Goal: Transaction & Acquisition: Purchase product/service

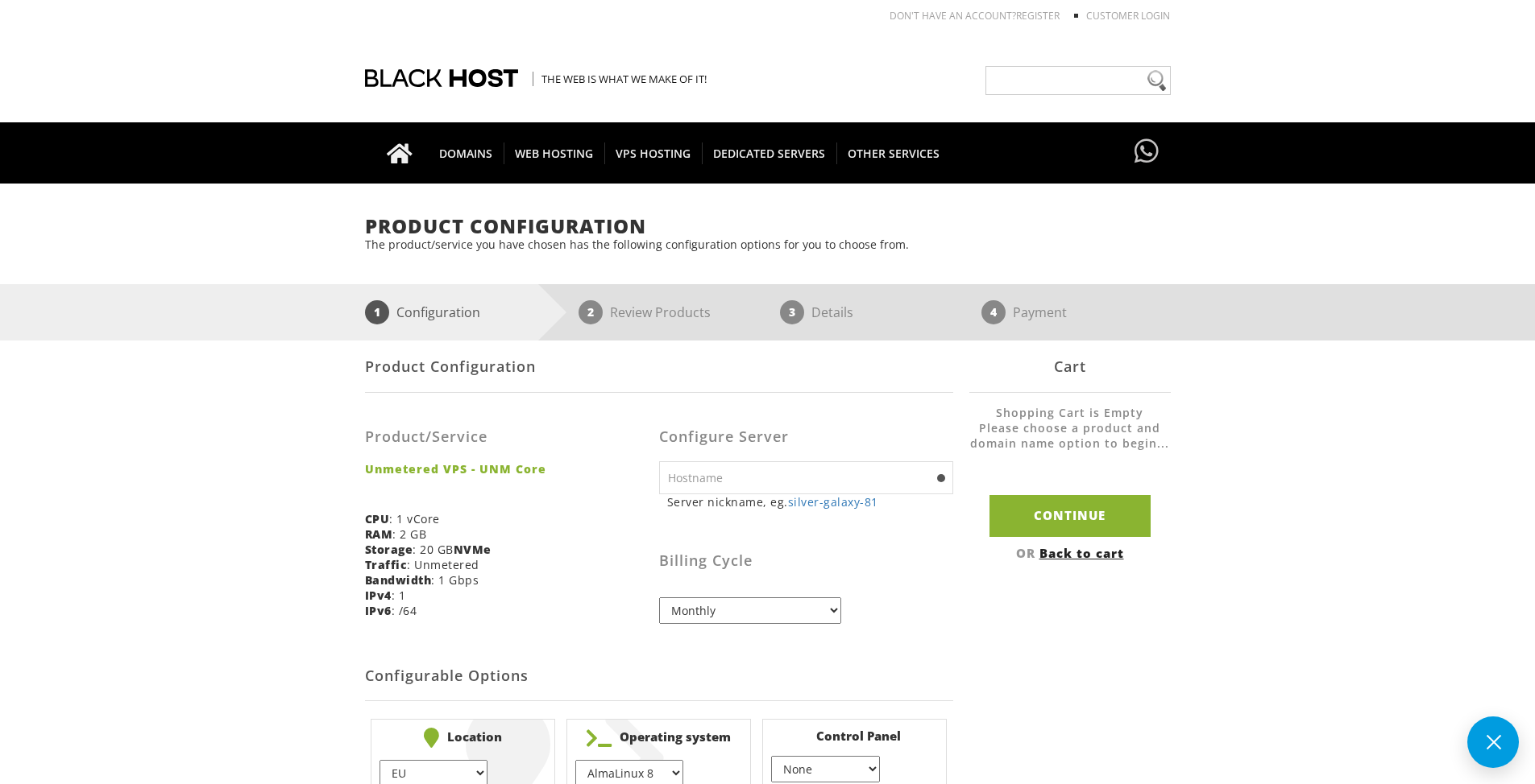
click at [1076, 629] on div "Product Configuration Product/Service Unmetered VPS - UNM Core CPU : 1 vCore RA…" at bounding box center [768, 573] width 806 height 464
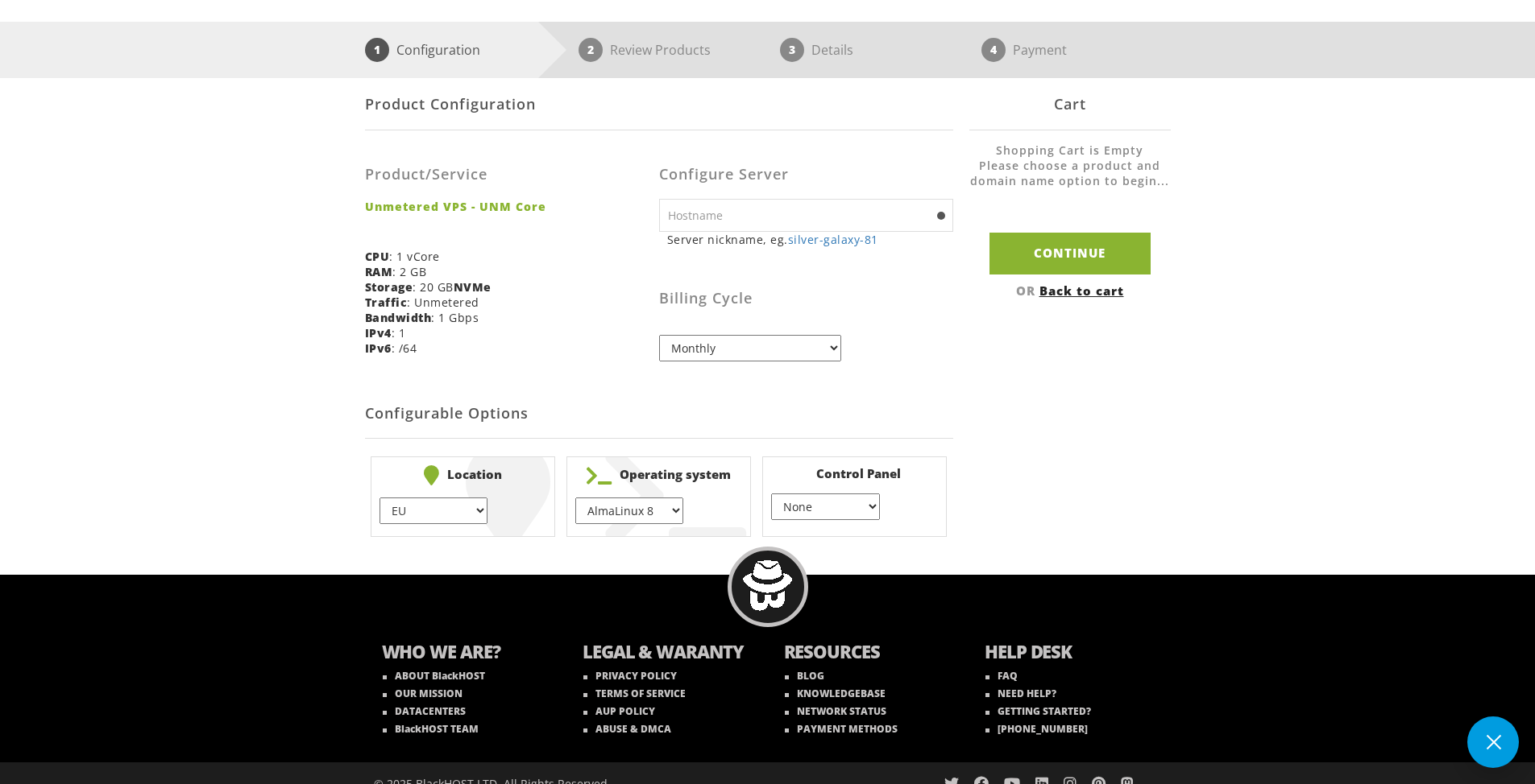
scroll to position [282, 0]
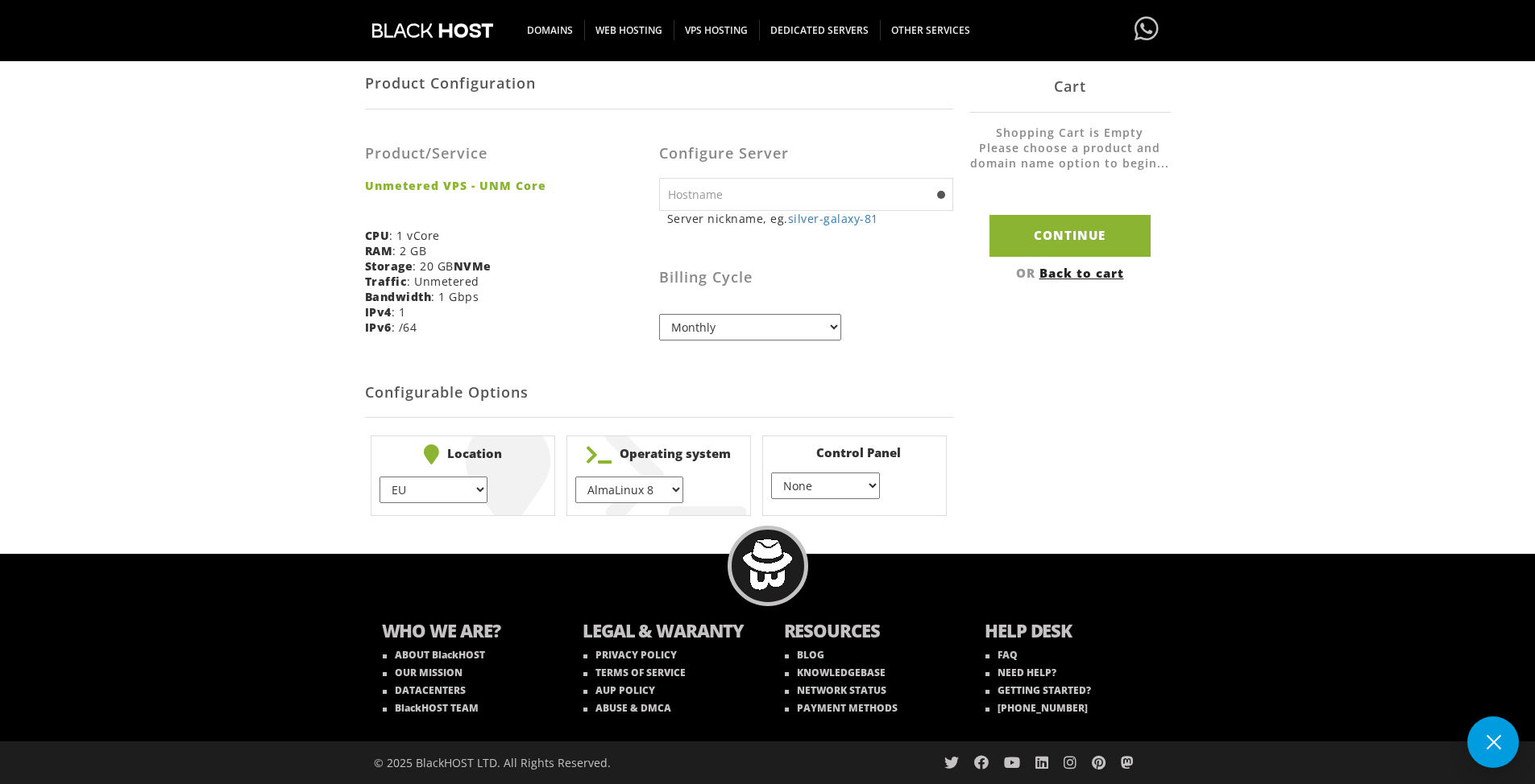
click at [749, 201] on input "text" at bounding box center [806, 194] width 295 height 33
click at [747, 202] on input "text" at bounding box center [806, 194] width 295 height 33
type input "vps.vps.vps"
click at [970, 349] on div "Product Configuration Product/Service Unmetered VPS - UNM Core CPU : 1 vCore RA…" at bounding box center [768, 290] width 806 height 464
click at [618, 494] on select "AlmaLinux 8 } AlmaLinux 9 } AlmaLinux 10 } Rocky Linux 8 } Rocky Linux 9 } Cent…" at bounding box center [629, 490] width 108 height 26
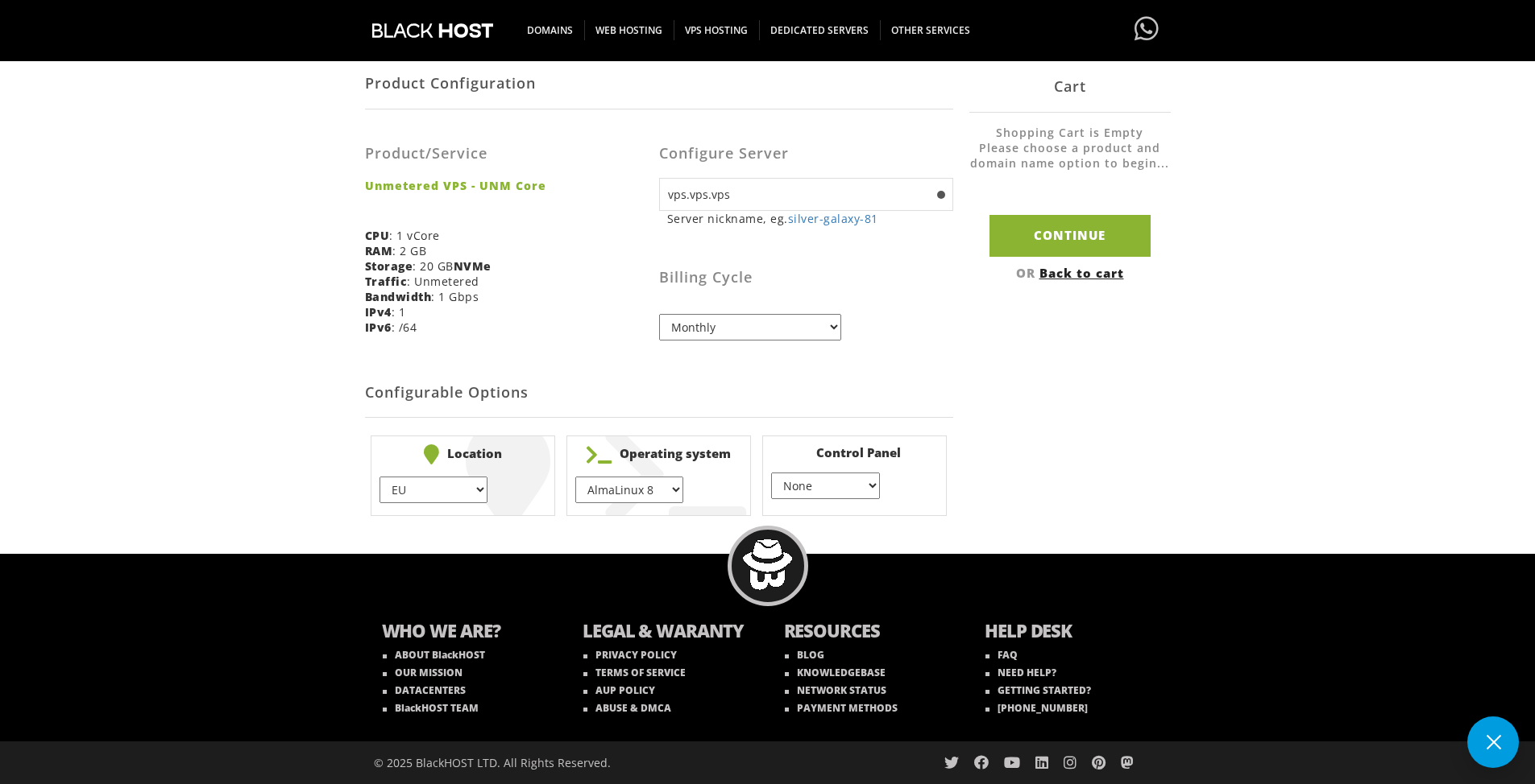
select select "248"
click at [575, 476] on select "AlmaLinux 8 } AlmaLinux 9 } AlmaLinux 10 } Rocky Linux 8 } Rocky Linux 9 } Cent…" at bounding box center [629, 490] width 108 height 26
click at [449, 468] on li "Location EU } USA } London } Amsterdam } Vienna } Chicago } + $" at bounding box center [463, 475] width 184 height 80
click at [452, 481] on select "EU } USA } London } Amsterdam } Vienna } Chicago }" at bounding box center [433, 490] width 108 height 26
select select "1178"
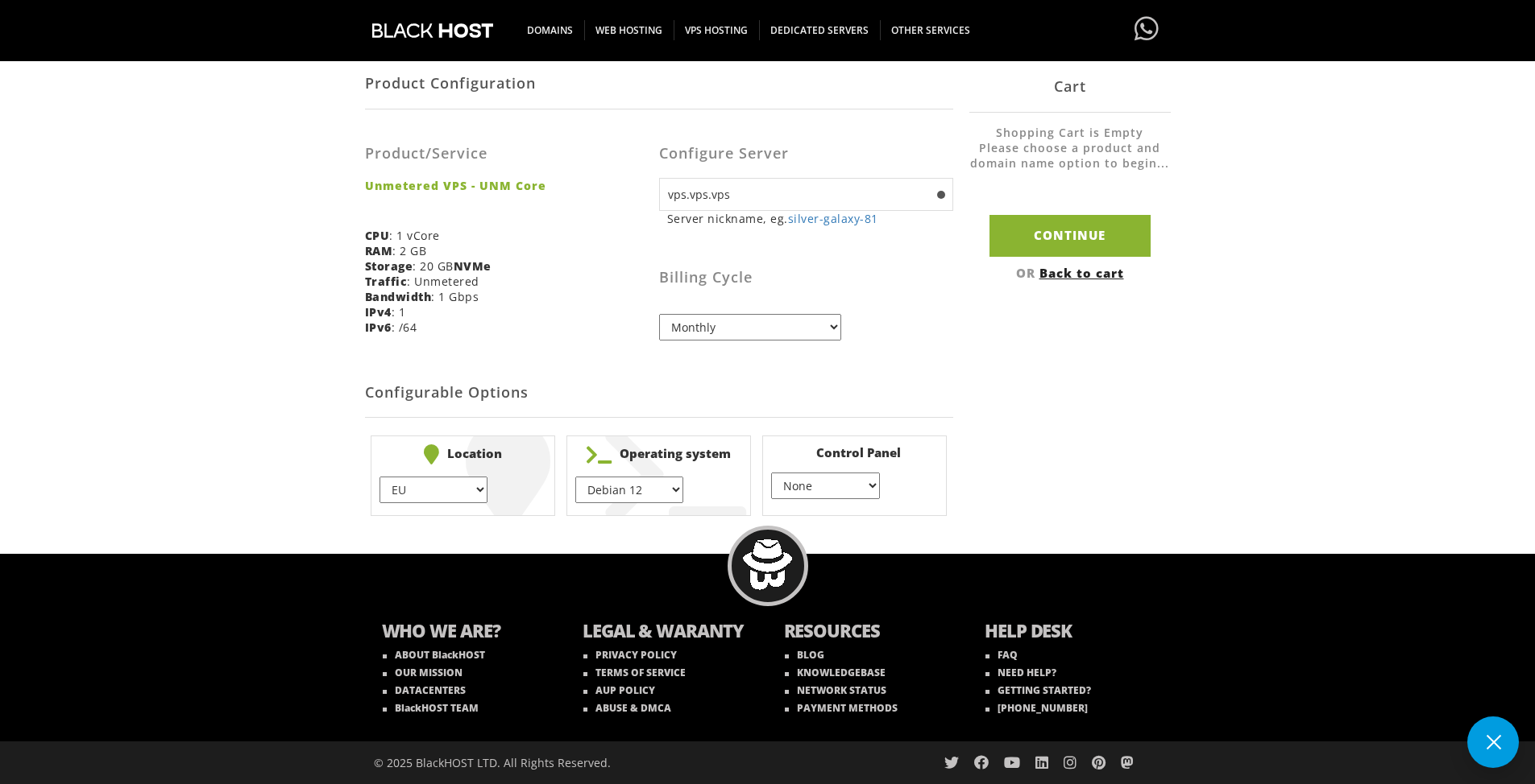
click at [380, 476] on select "EU } USA } London } Amsterdam } Vienna } Chicago }" at bounding box center [433, 490] width 108 height 26
click at [855, 497] on select "None } Virtualmin } Cpanel } DirectAdmin }" at bounding box center [825, 486] width 108 height 26
click at [854, 497] on select "None } Virtualmin } Cpanel } DirectAdmin }" at bounding box center [825, 486] width 108 height 26
click at [1080, 223] on input "Continue" at bounding box center [1070, 236] width 161 height 42
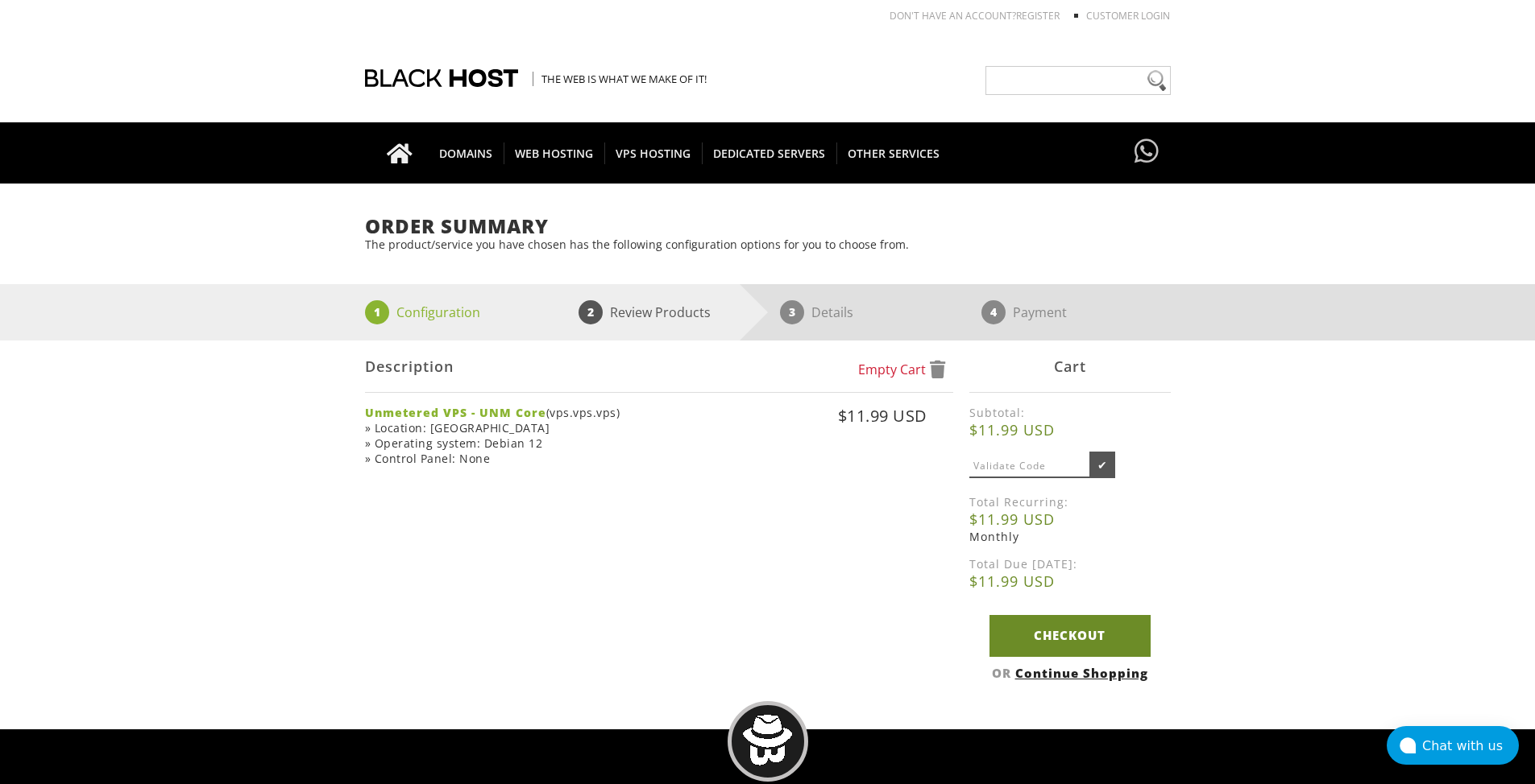
click at [1049, 631] on link "Checkout" at bounding box center [1070, 636] width 161 height 42
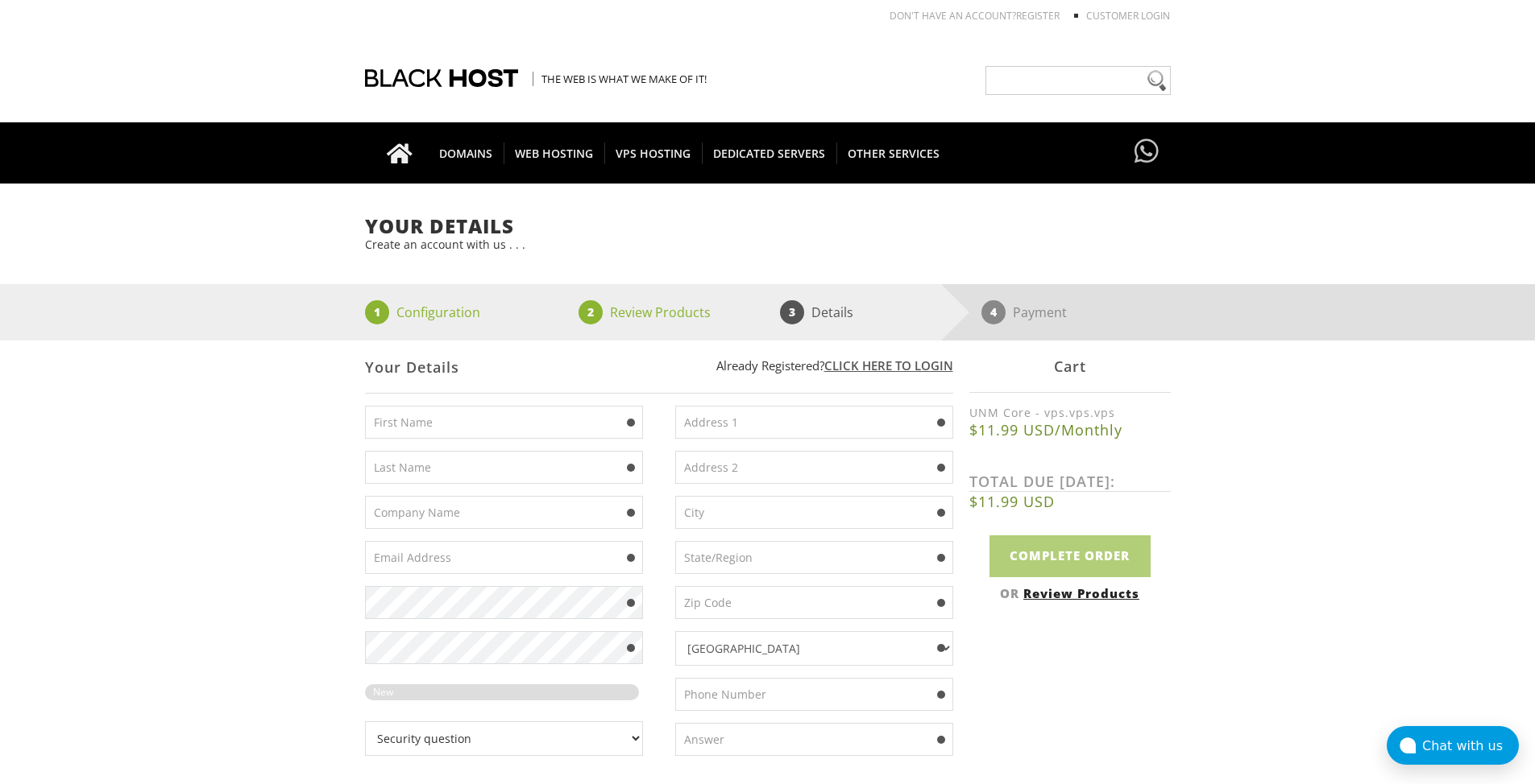
click at [301, 470] on div "Your Details Create an account with us . . . 1 Configuration 2 Review Products …" at bounding box center [768, 690] width 1535 height 948
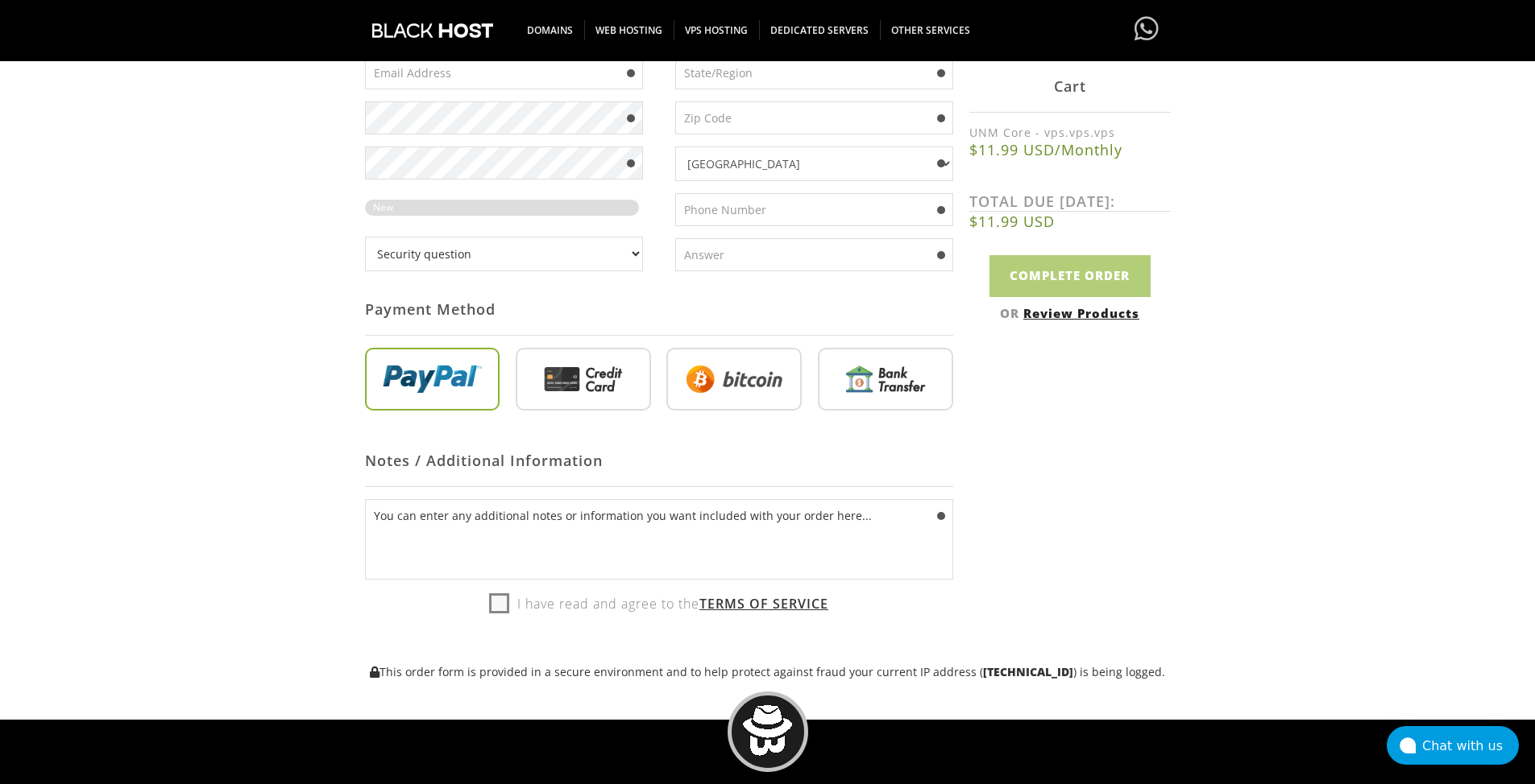
click at [622, 384] on input "radio" at bounding box center [582, 382] width 135 height 63
radio input "true"
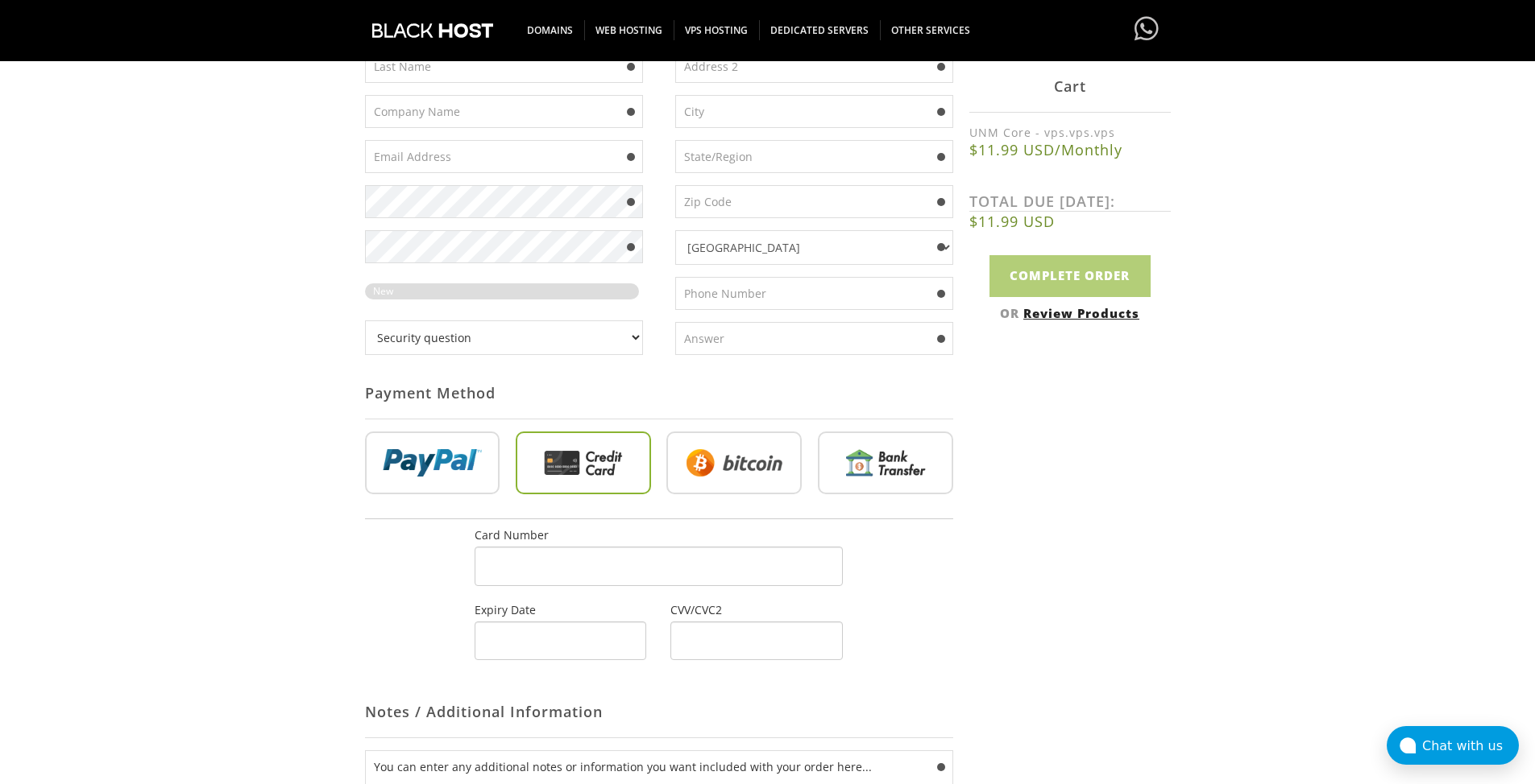
scroll to position [242, 0]
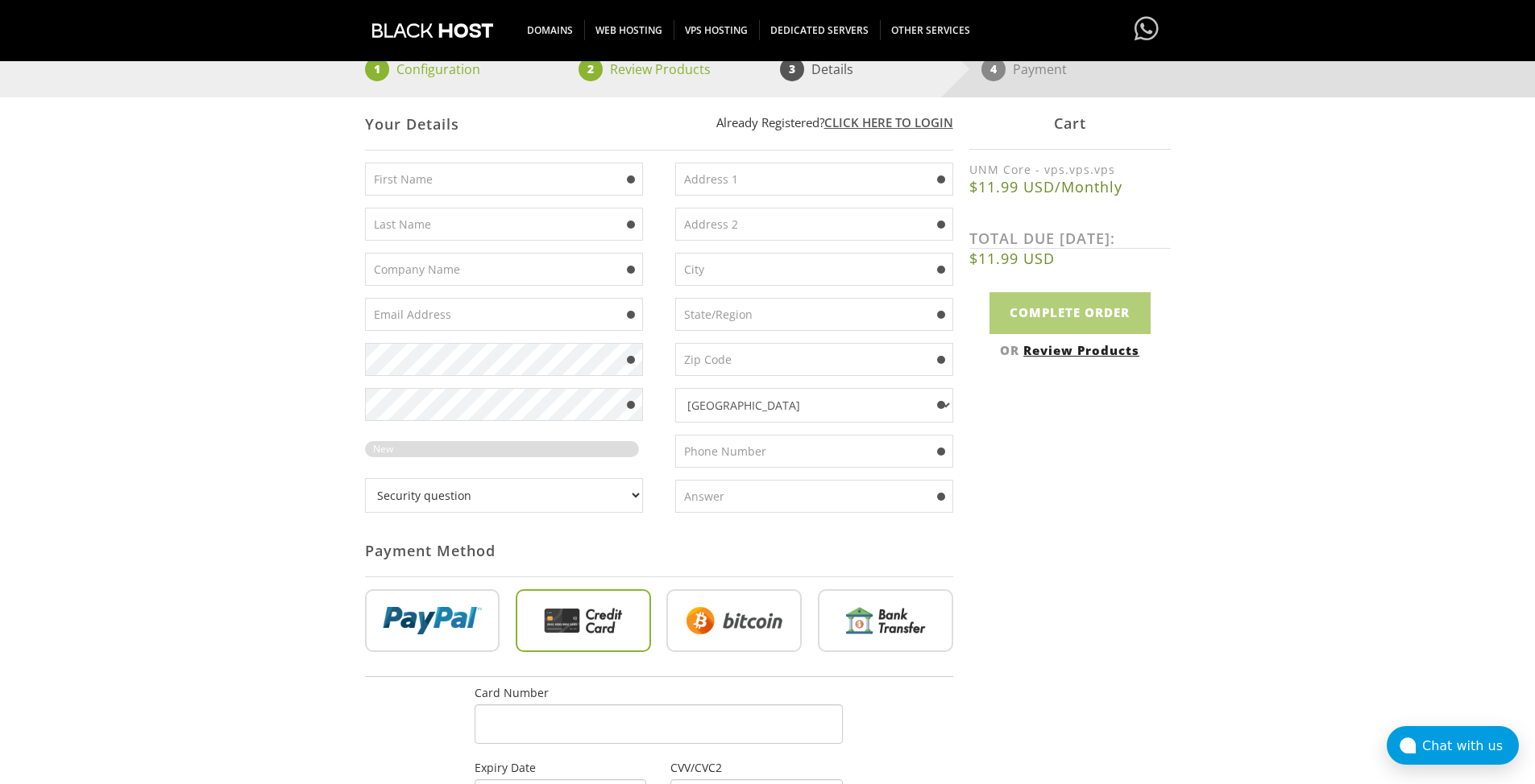
click at [451, 482] on select "Security question What's your favorite color? What is the first name of the per…" at bounding box center [504, 495] width 278 height 35
click at [365, 478] on select "Security question What's your favorite color? What is the first name of the per…" at bounding box center [504, 495] width 278 height 35
click at [445, 497] on select "Security question What's your favorite color? What is the first name of the per…" at bounding box center [504, 495] width 278 height 35
select select "1"
click at [365, 478] on select "Security question What's your favorite color? What is the first name of the per…" at bounding box center [504, 495] width 278 height 35
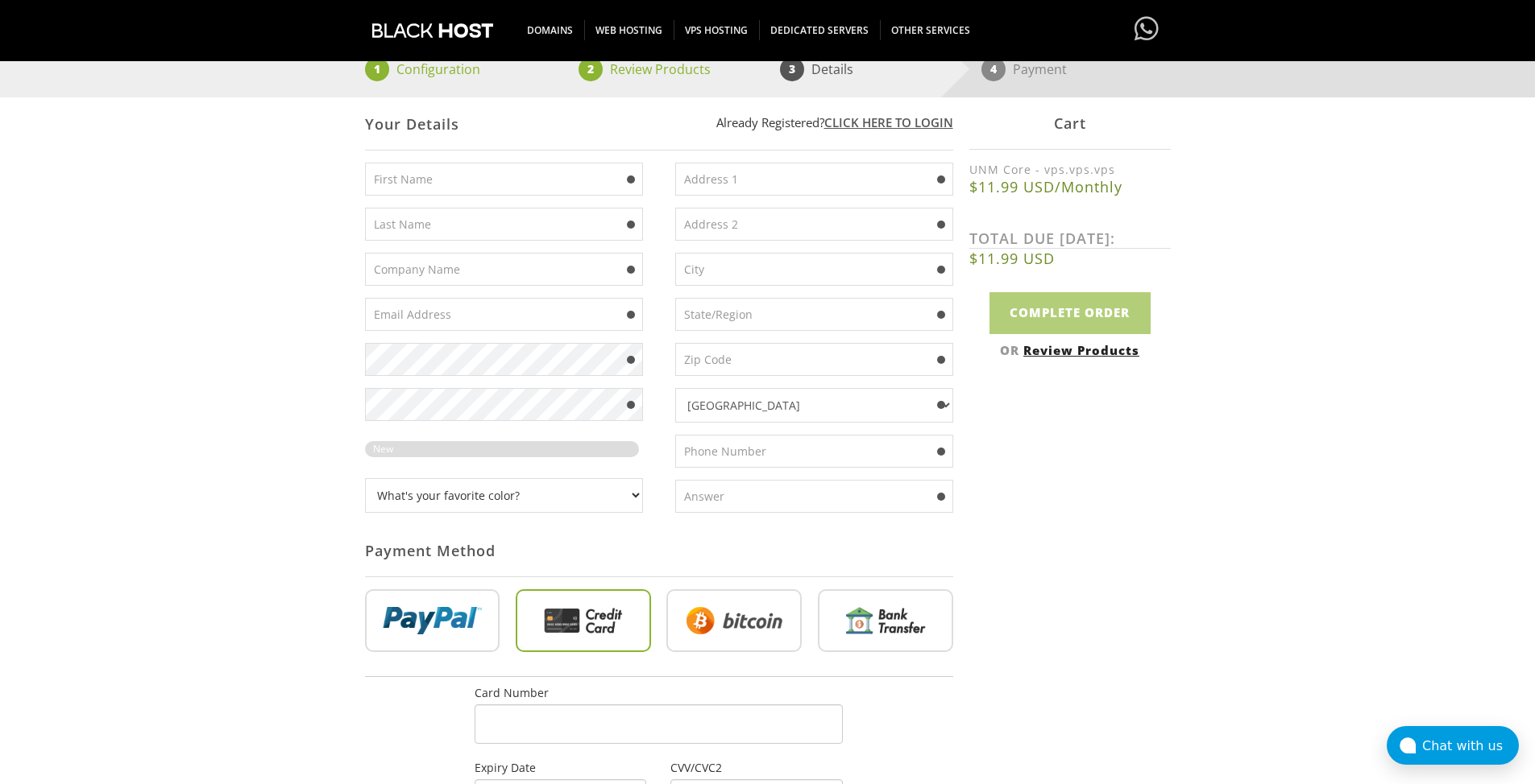
click at [755, 492] on input "text" at bounding box center [814, 496] width 278 height 33
type input "X"
click at [445, 193] on input "text" at bounding box center [504, 178] width 278 height 33
type input "Pael"
type input "Hakex"
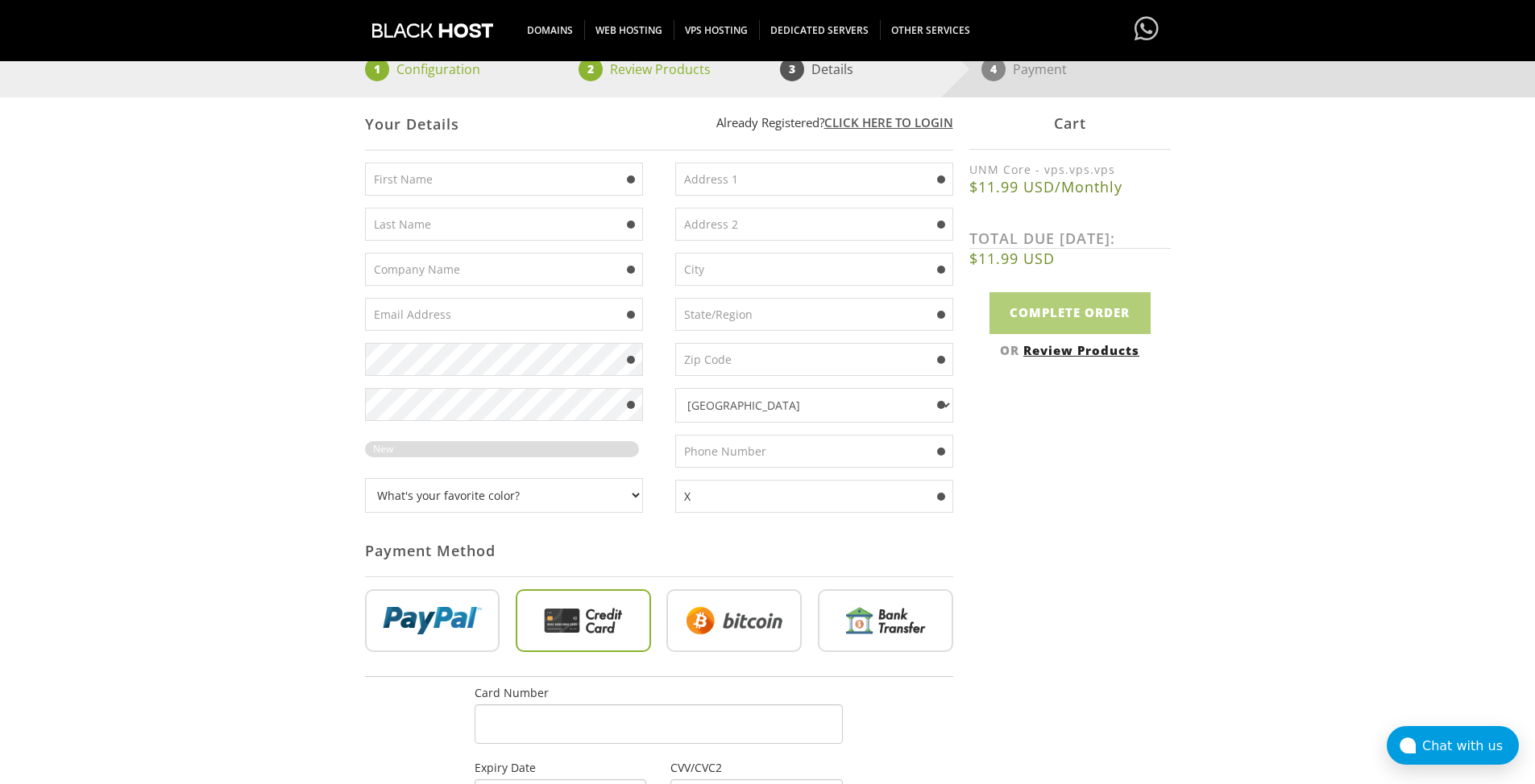
type input "pavloeb@barsik.gay"
type input "2728 Green Rd"
type input "2728 Green RdBirmingham, Michigan 48060"
type input "Birmingham"
type input "Michigan"
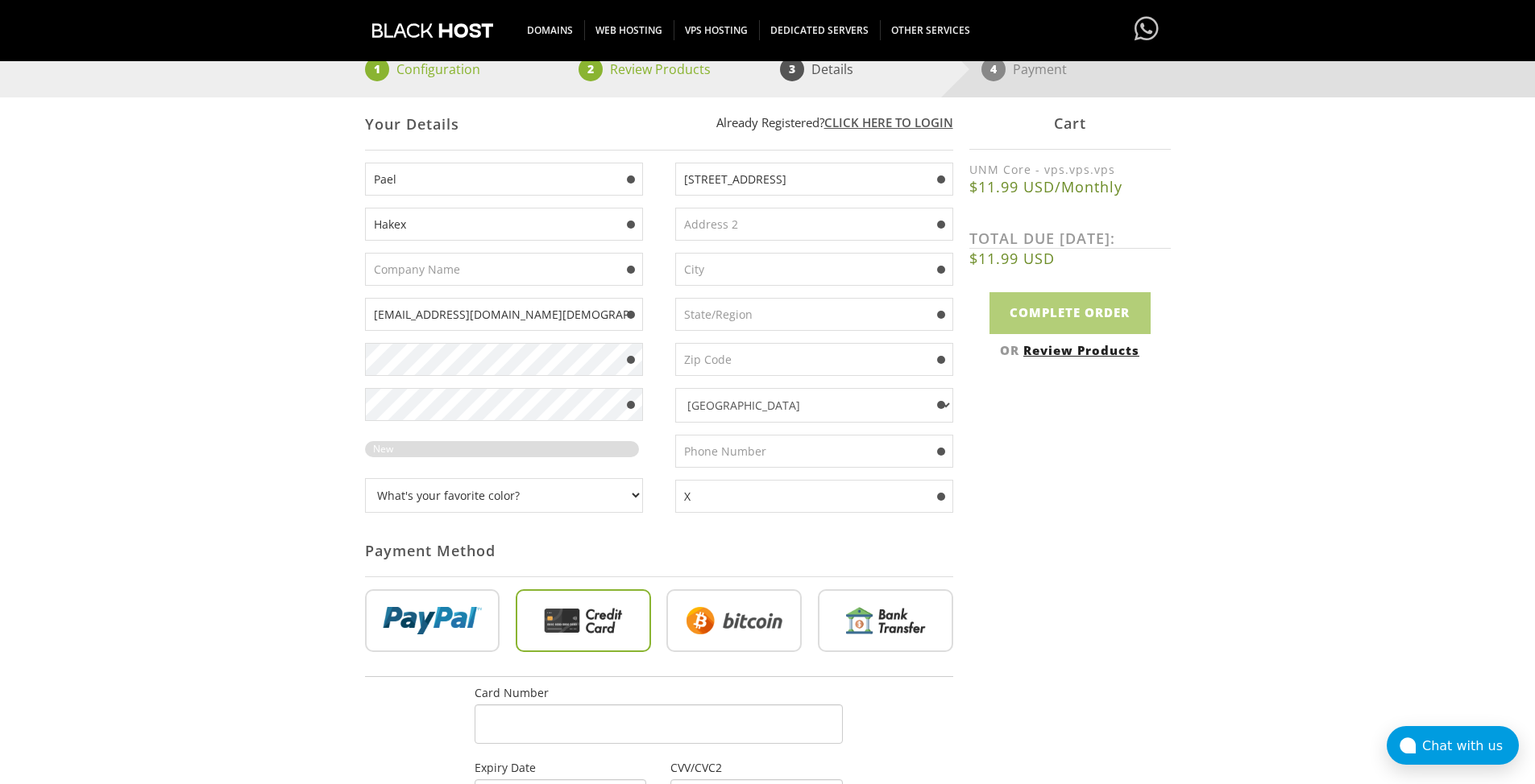
type input "48060"
type input "7728590055"
click at [814, 227] on input "2728 Green RdBirmingham, Michigan 48060" at bounding box center [814, 224] width 278 height 33
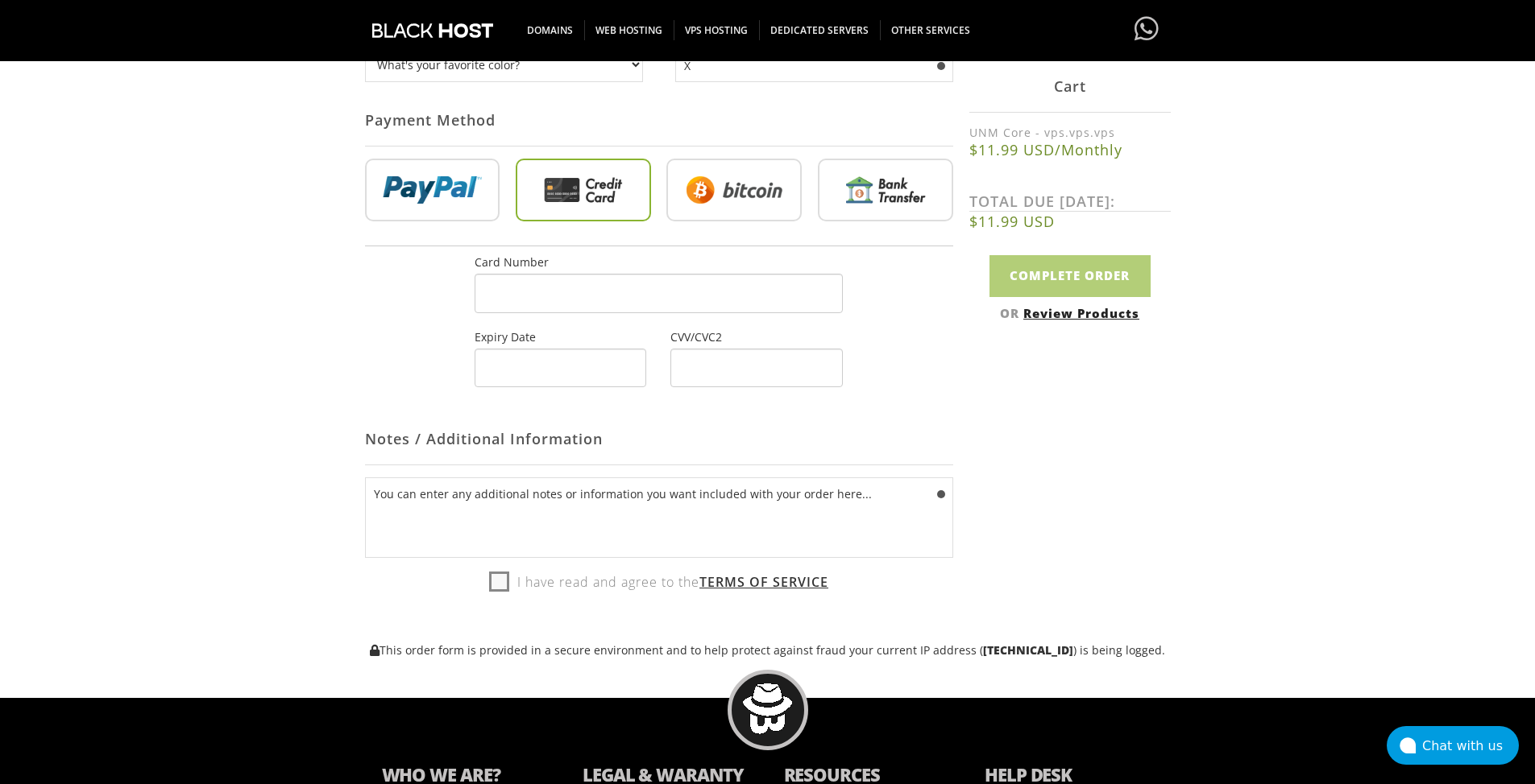
scroll to position [725, 0]
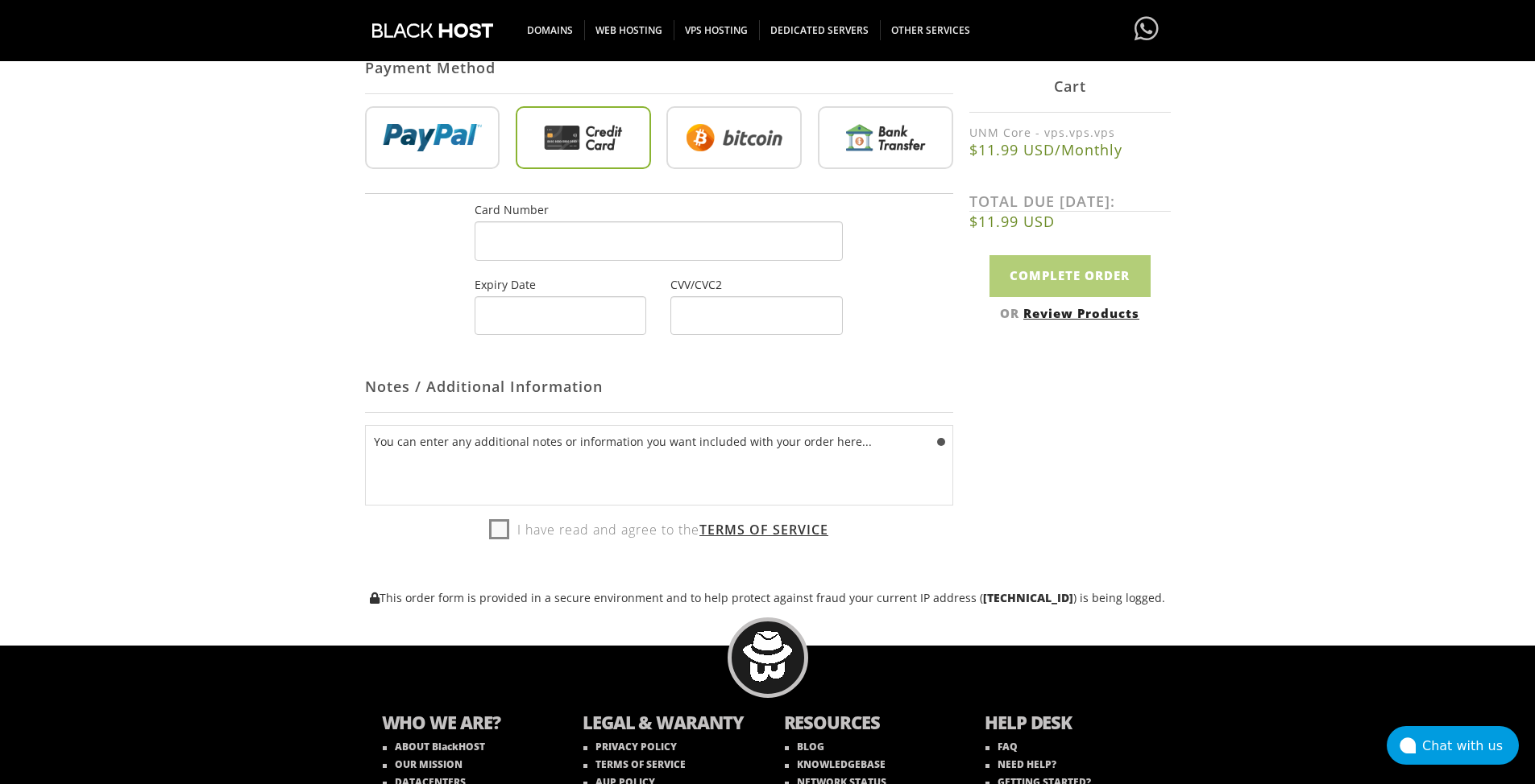
click at [503, 532] on label "I have read and agree to the Terms of Service" at bounding box center [658, 530] width 339 height 25
checkbox input "true"
click at [1067, 275] on input "Complete Order" at bounding box center [1070, 276] width 161 height 42
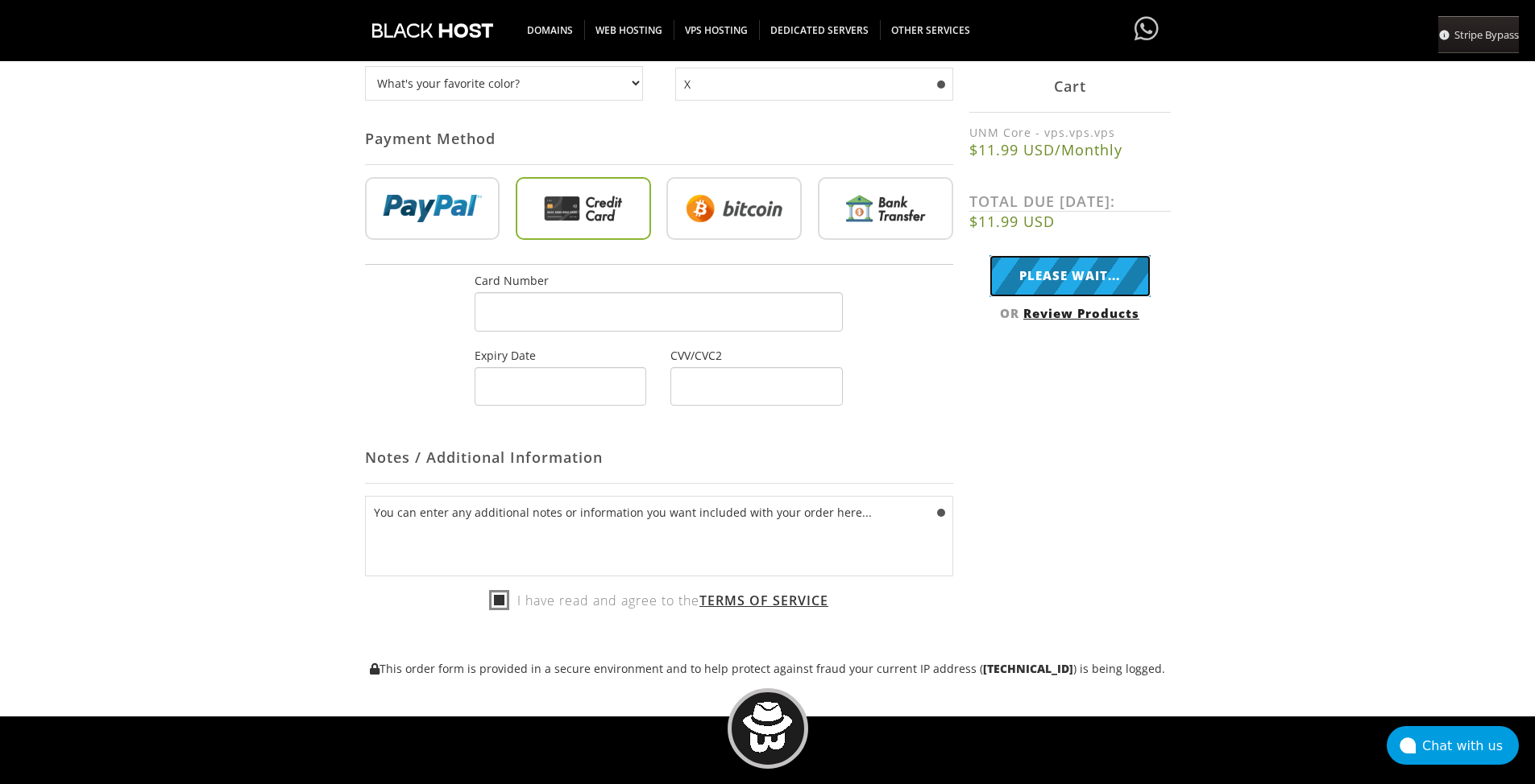
scroll to position [644, 0]
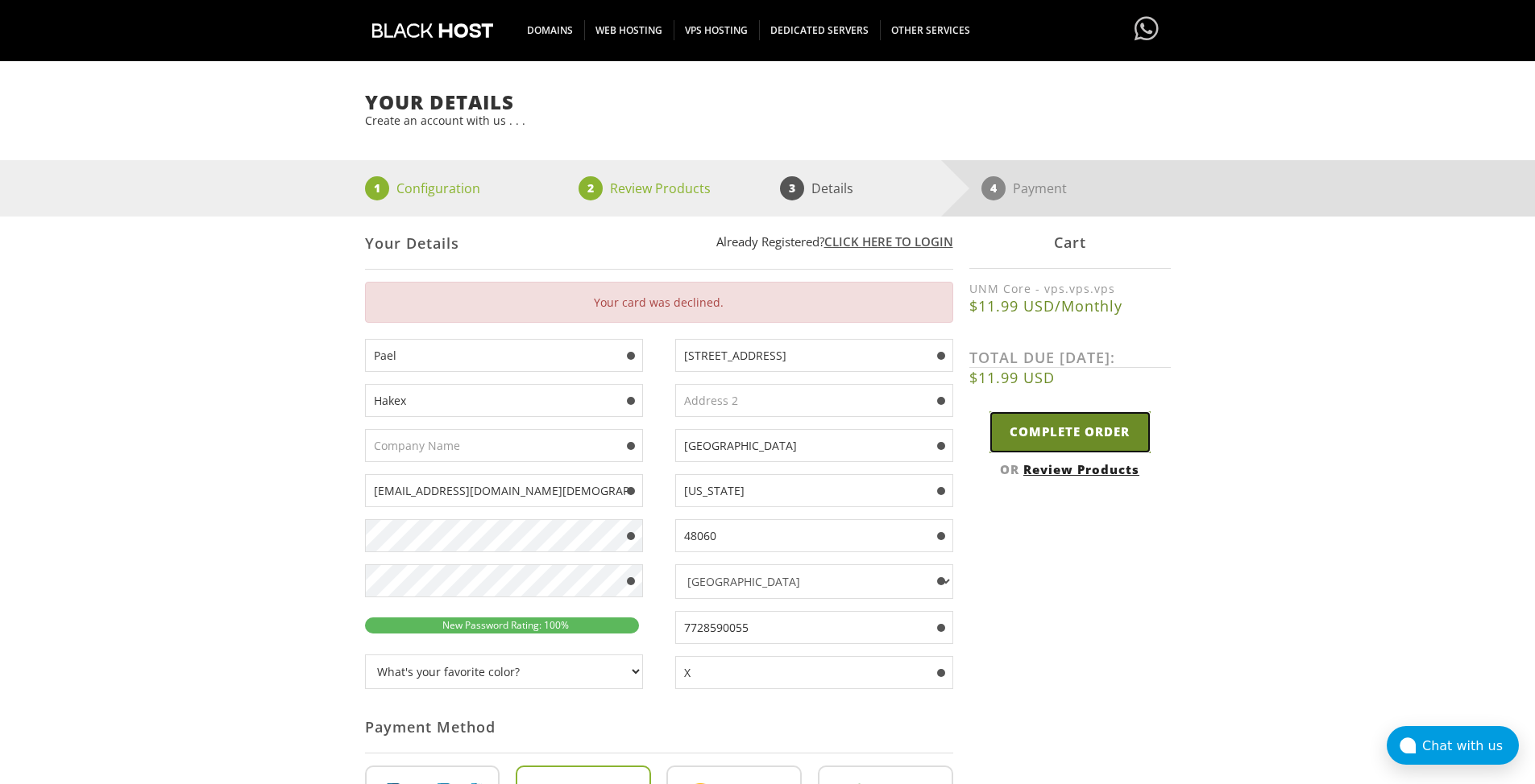
click at [1090, 419] on input "Complete Order" at bounding box center [1070, 432] width 161 height 42
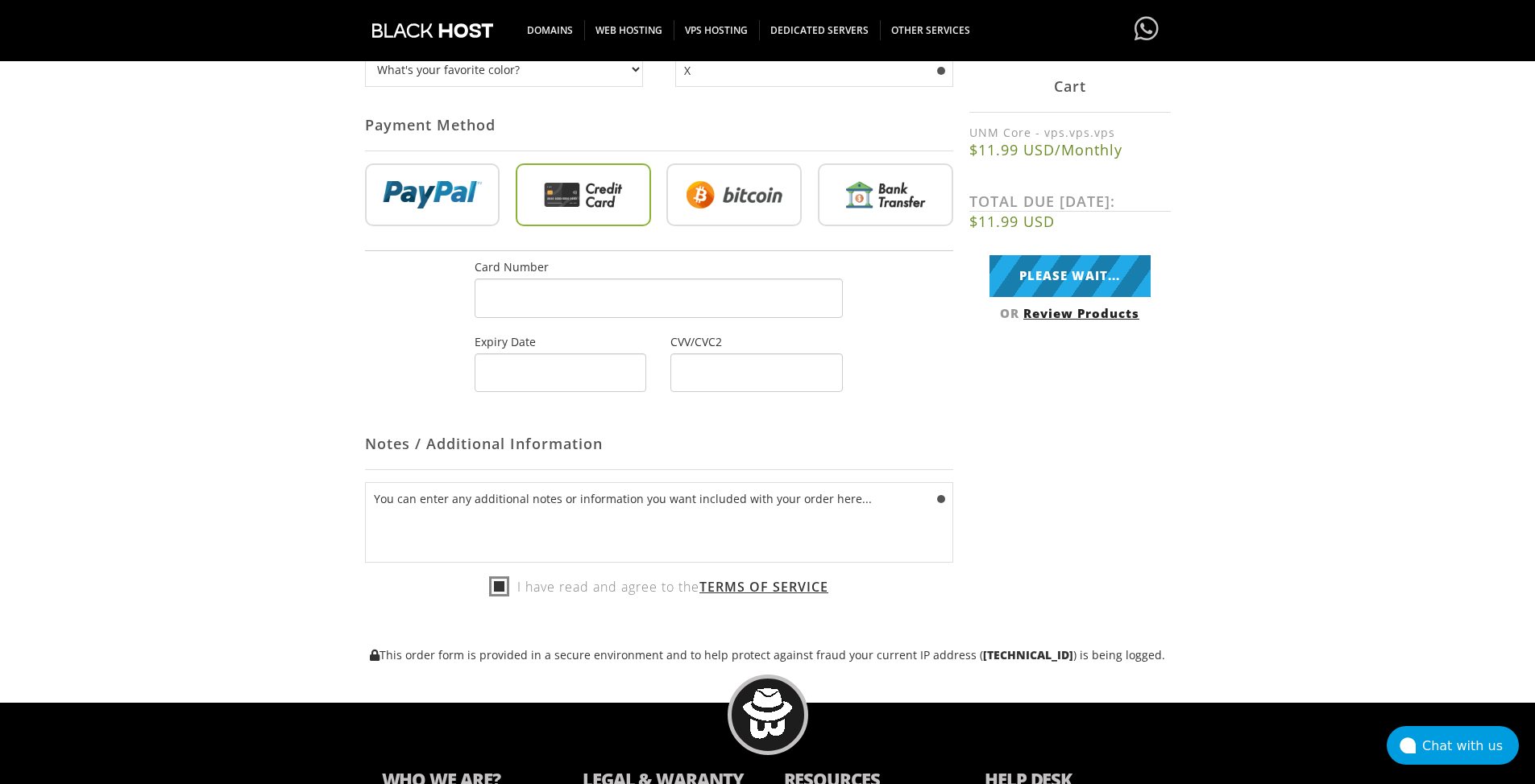
scroll to position [668, 0]
click at [1085, 272] on input "Please Wait..." at bounding box center [1070, 276] width 161 height 42
type input "Complete Order"
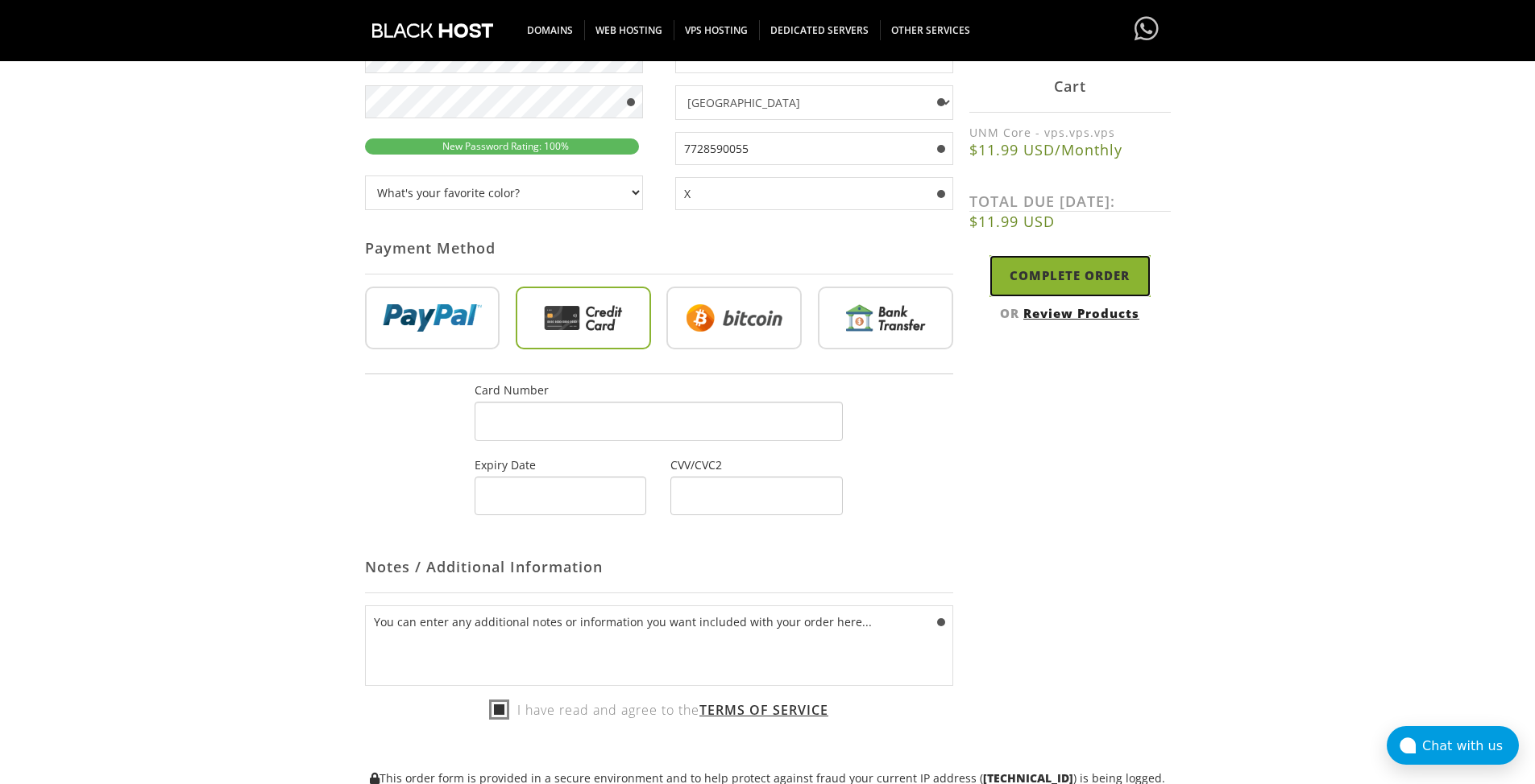
scroll to position [606, 0]
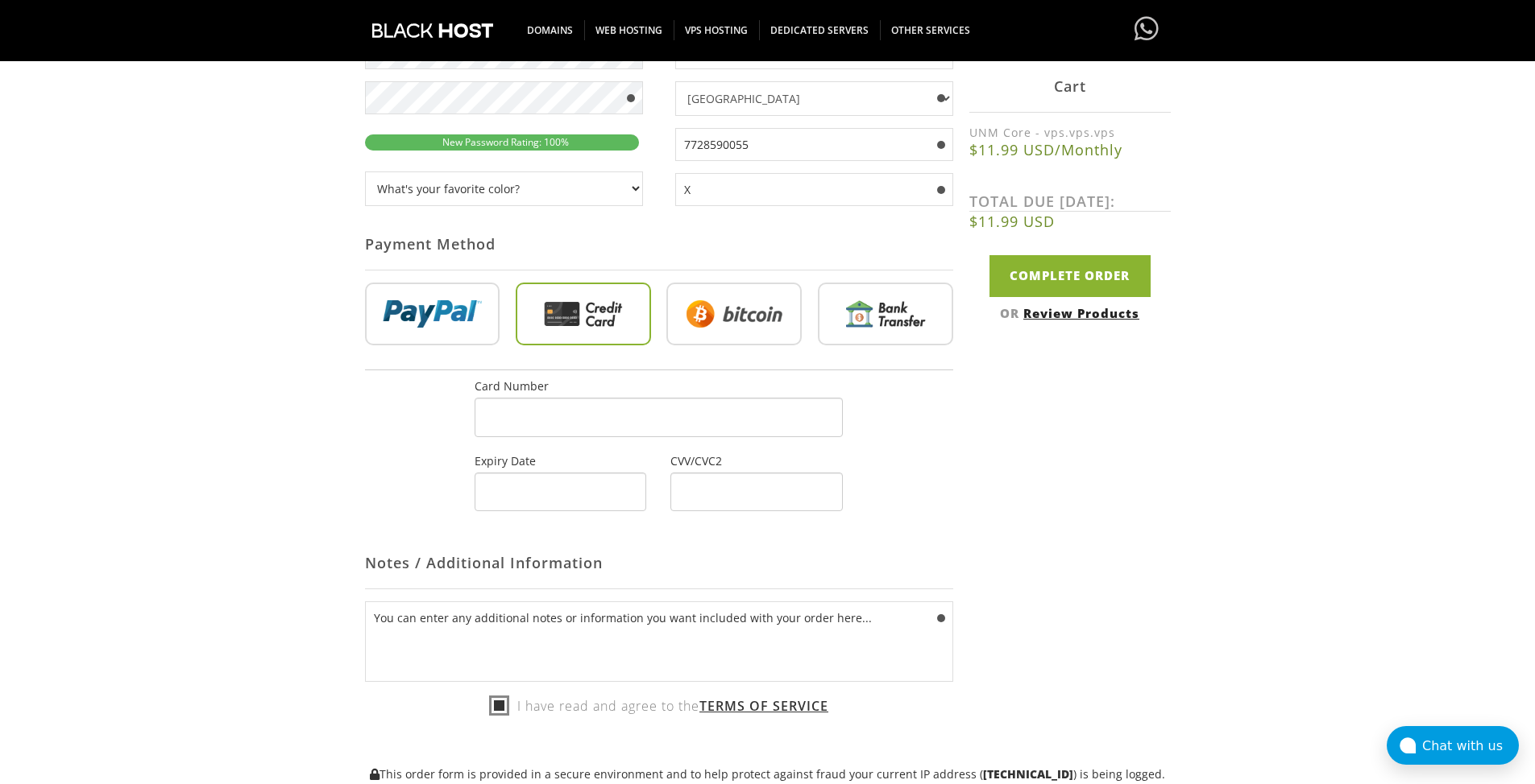
click at [747, 306] on input "radio" at bounding box center [734, 317] width 135 height 63
radio input "true"
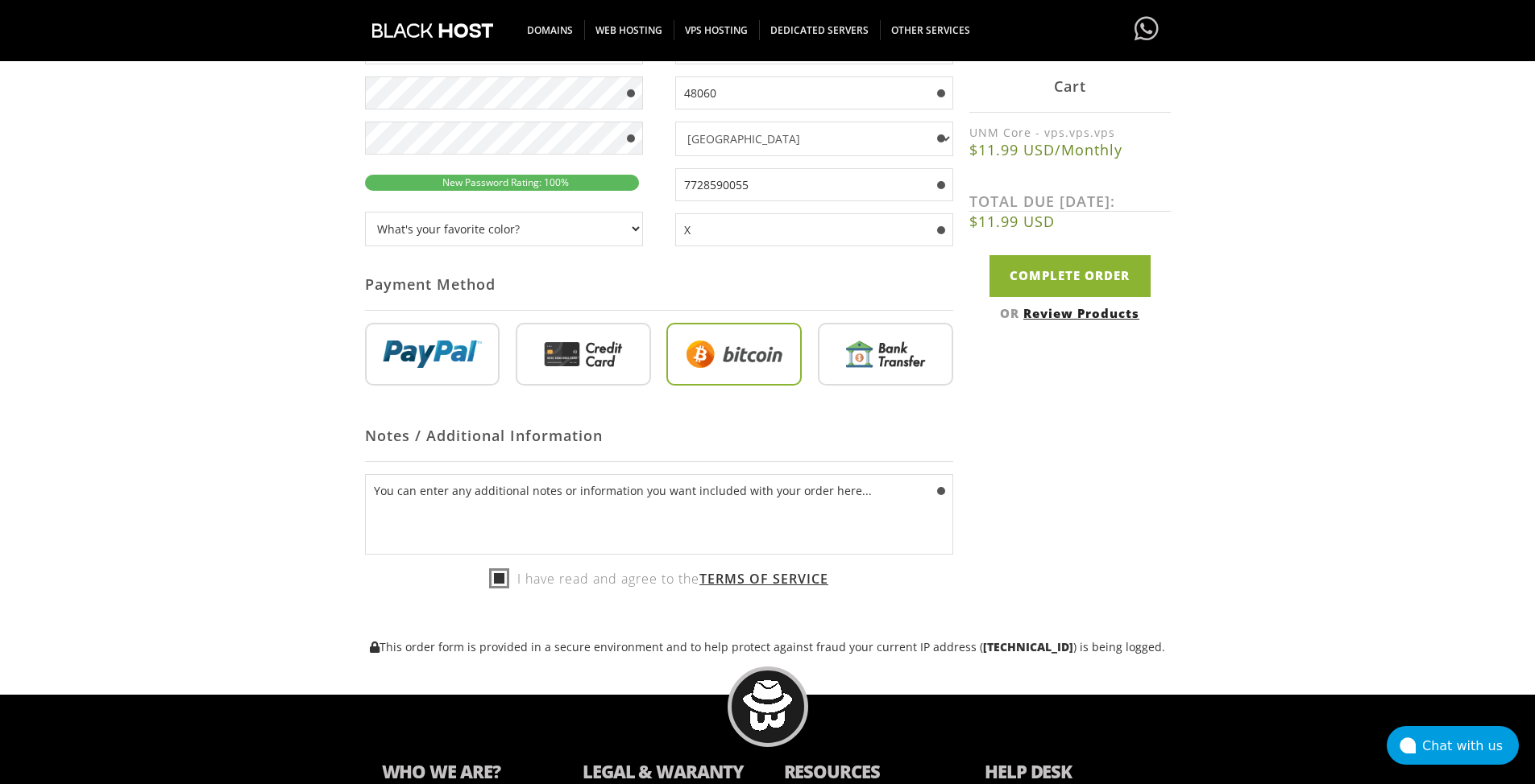
scroll to position [444, 0]
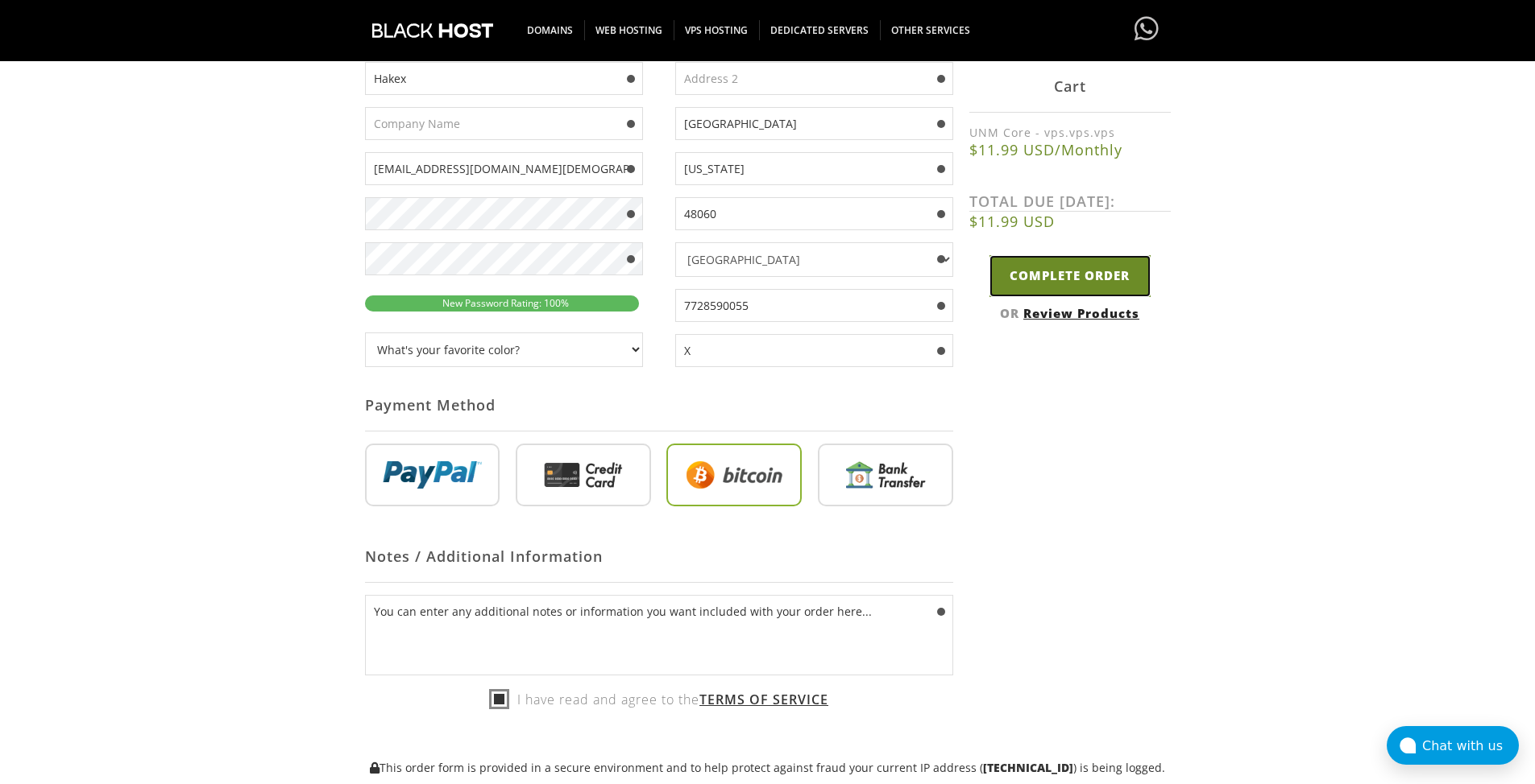
click at [1059, 272] on input "Complete Order" at bounding box center [1070, 276] width 161 height 42
type input "Please Wait..."
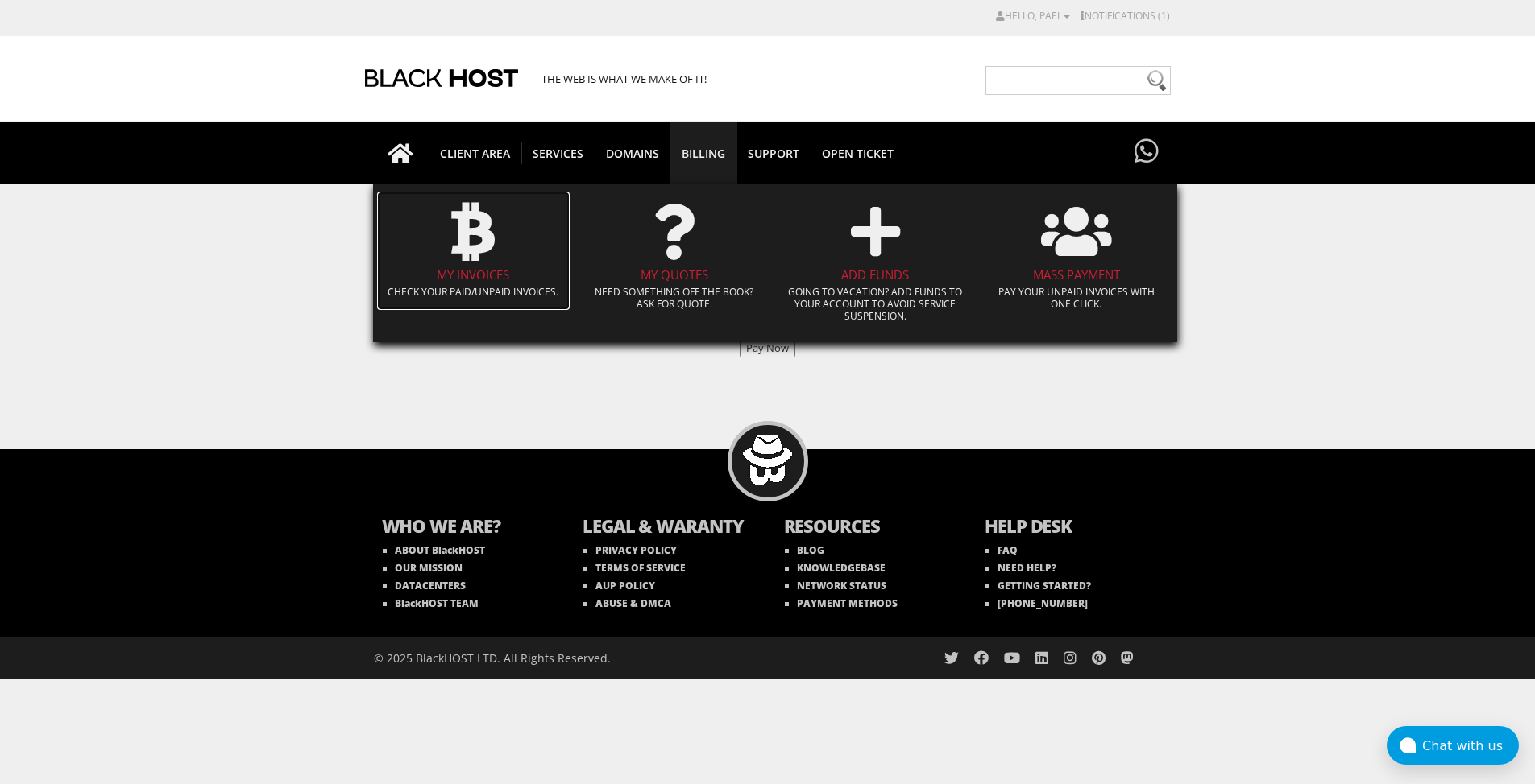
click at [476, 283] on link "My Invoices Check your paid/unpaid invoices." at bounding box center [473, 250] width 194 height 118
